Goal: Transaction & Acquisition: Purchase product/service

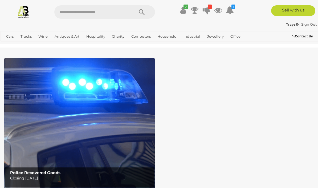
click at [206, 8] on icon at bounding box center [206, 10] width 7 height 10
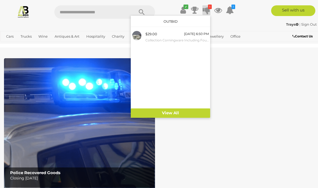
click at [186, 115] on link "View All" at bounding box center [170, 112] width 79 height 9
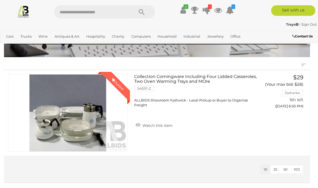
scroll to position [44, 0]
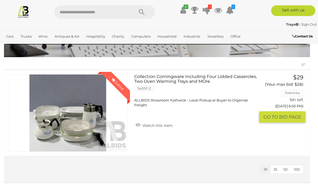
click at [272, 116] on button "GO TO BID PAGE" at bounding box center [282, 116] width 46 height 11
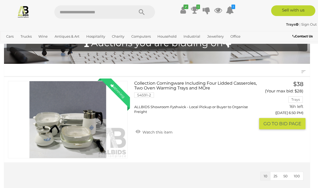
scroll to position [38, 0]
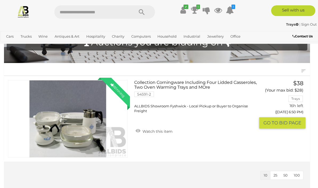
click at [168, 85] on link "Collection Corningware Including Four Lidded Casseroles, Two Oven Warming Trays…" at bounding box center [196, 96] width 117 height 33
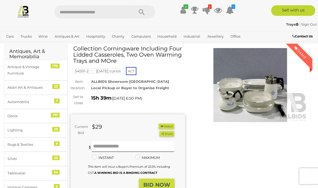
scroll to position [30, 0]
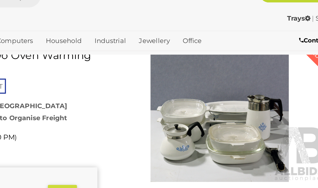
click at [193, 78] on img at bounding box center [250, 75] width 115 height 74
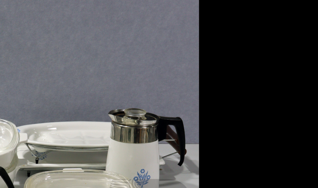
click at [97, 82] on img at bounding box center [159, 93] width 160 height 160
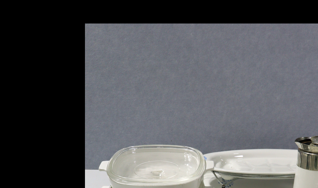
scroll to position [1, 0]
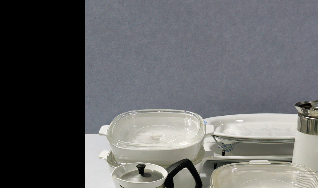
click at [130, 32] on img at bounding box center [159, 93] width 160 height 160
click at [136, 31] on img at bounding box center [159, 93] width 160 height 160
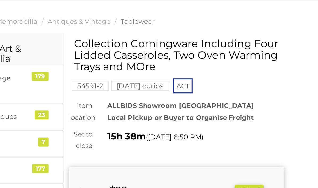
click at [133, 7] on img at bounding box center [159, 68] width 149 height 149
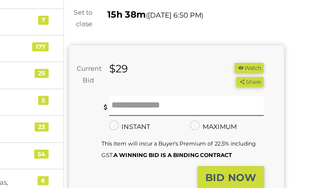
scroll to position [34, 0]
click at [92, 126] on input "text" at bounding box center [133, 131] width 83 height 11
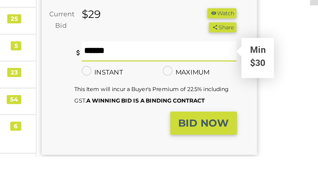
type input "**"
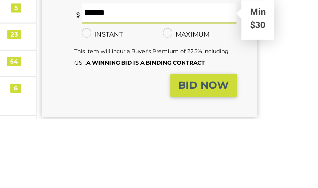
click at [143, 166] on strong "BID NOW" at bounding box center [156, 169] width 27 height 6
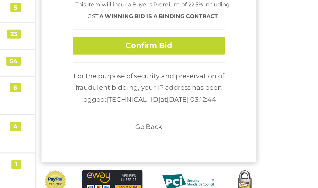
scroll to position [83, 0]
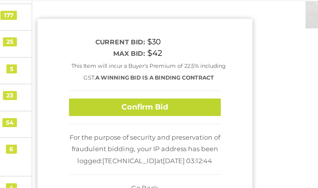
click at [112, 95] on button "Confirm Bid" at bounding box center [127, 99] width 81 height 9
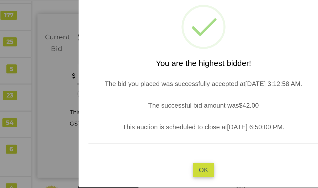
click at [153, 129] on button "OK" at bounding box center [158, 133] width 11 height 8
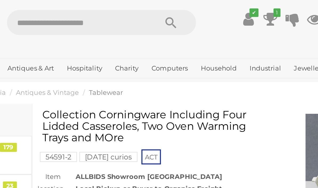
scroll to position [0, 0]
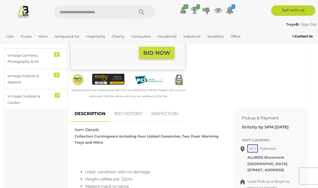
click at [129, 113] on link "BID HISTORY" at bounding box center [128, 114] width 36 height 16
